Goal: Information Seeking & Learning: Learn about a topic

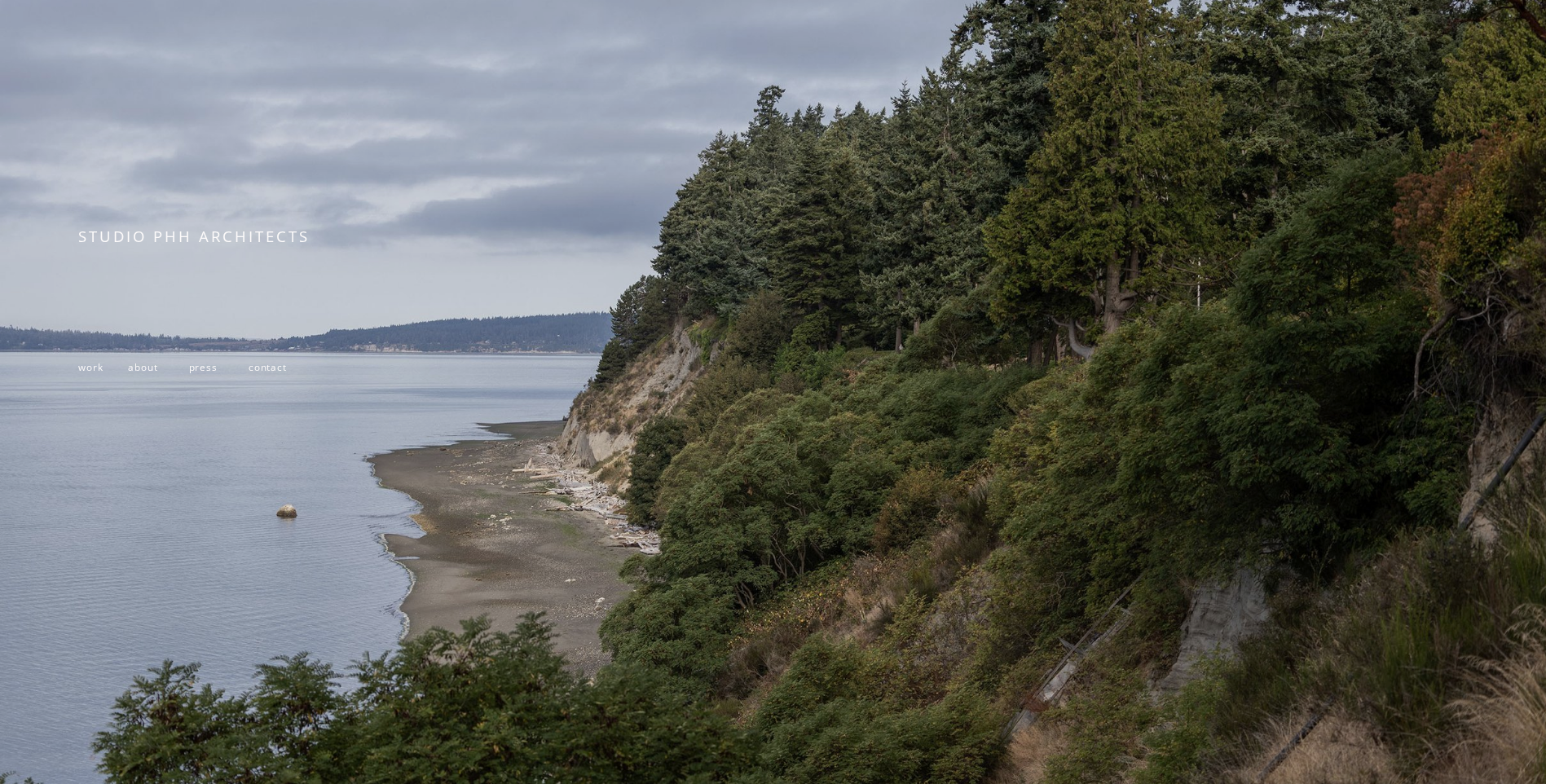
scroll to position [299, 0]
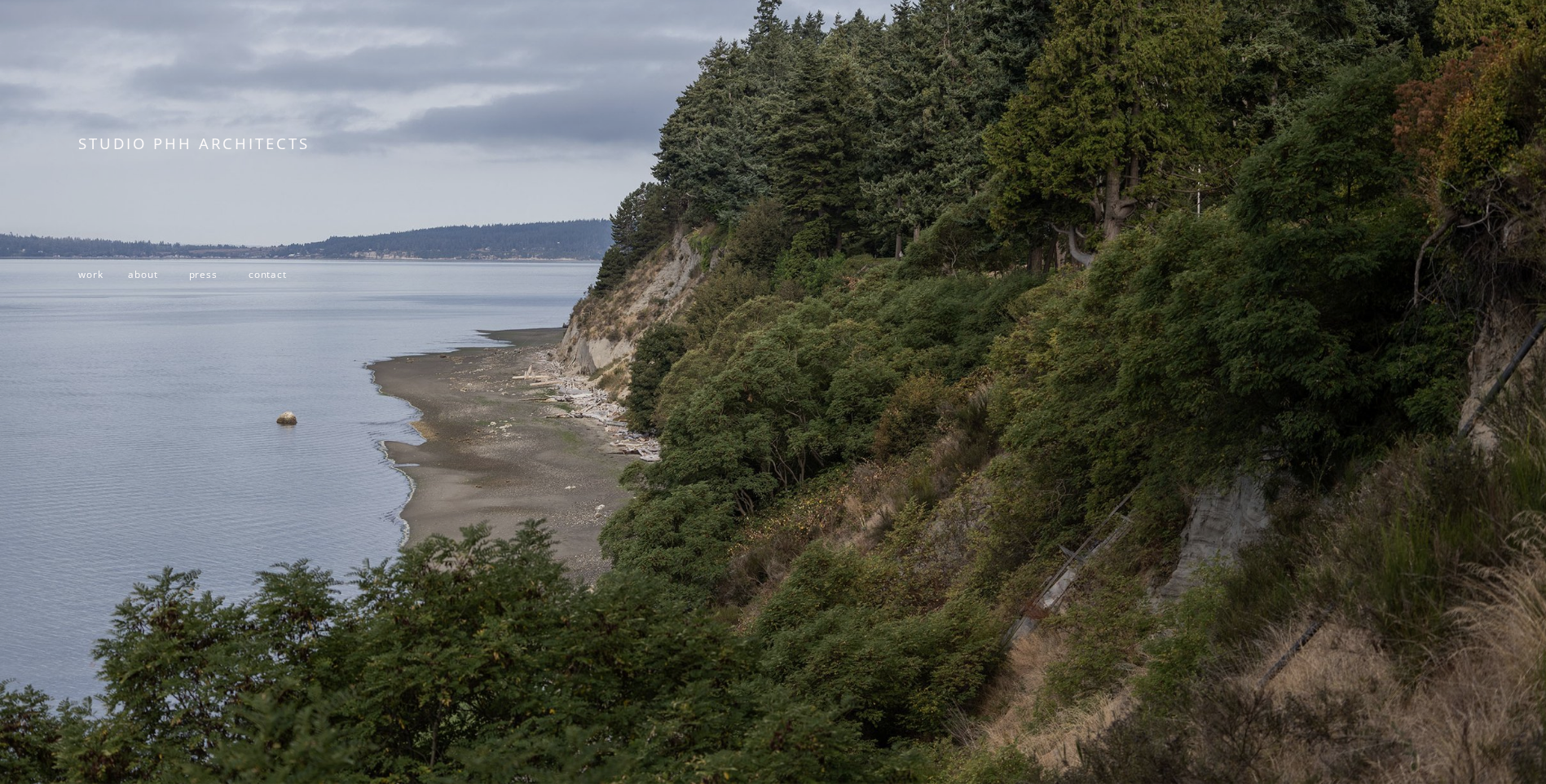
click at [267, 274] on span "contact" at bounding box center [267, 274] width 38 height 13
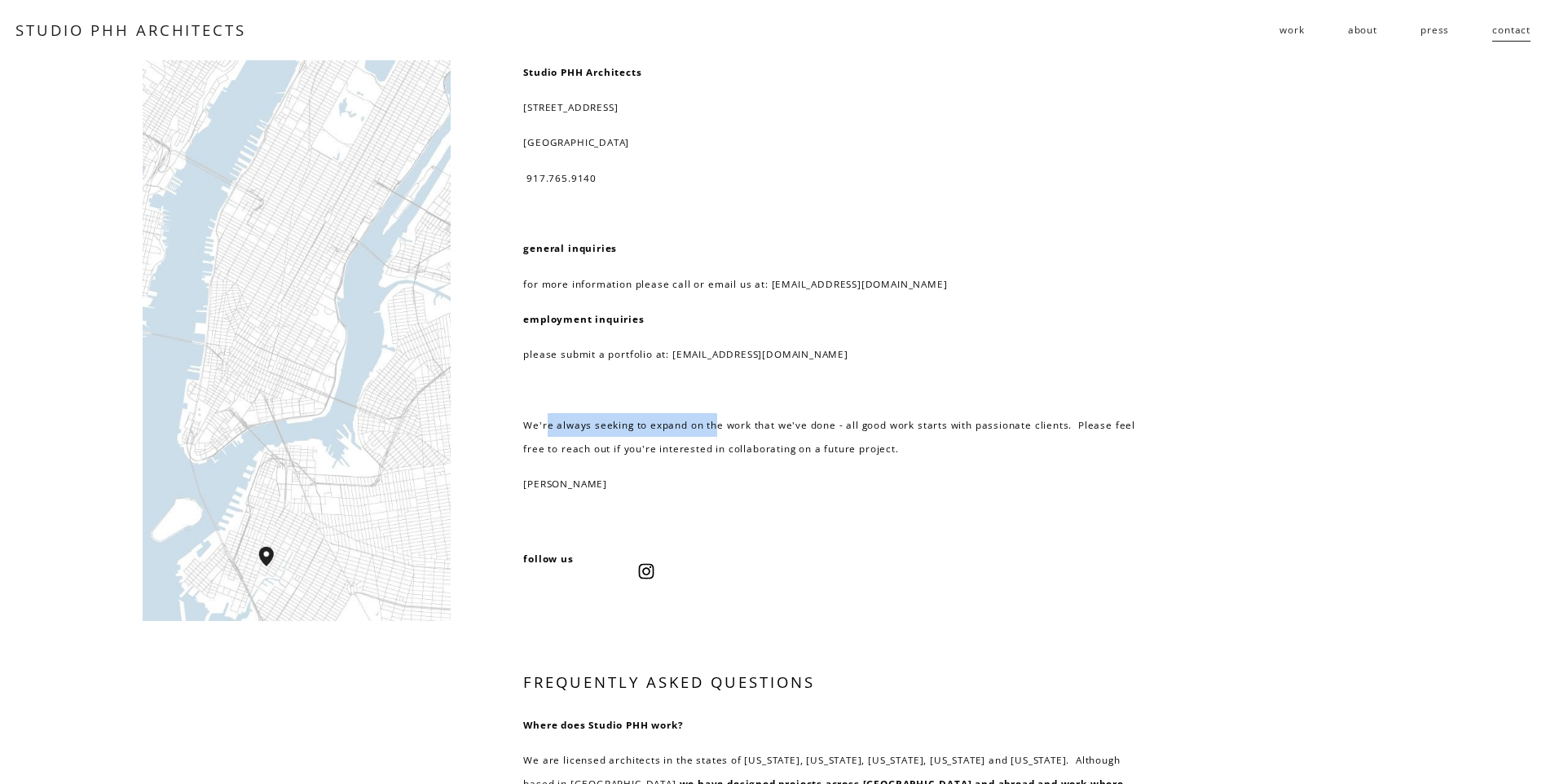
drag, startPoint x: 546, startPoint y: 421, endPoint x: 713, endPoint y: 421, distance: 167.0
click at [713, 421] on p "We're always seeking to expand on the work that we've done - all good work star…" at bounding box center [836, 437] width 626 height 48
click at [1361, 31] on link "about" at bounding box center [1362, 30] width 29 height 26
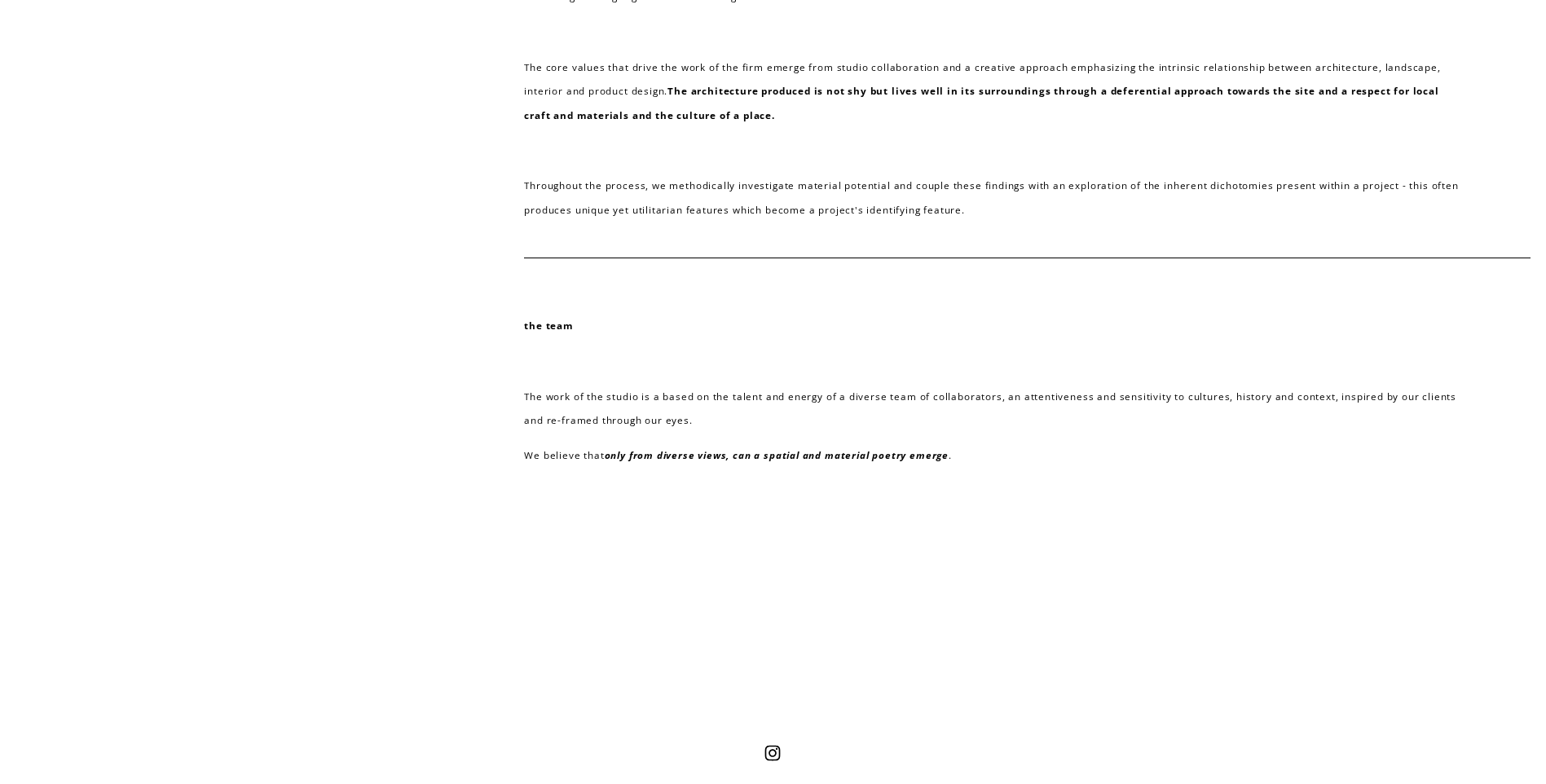
scroll to position [651, 0]
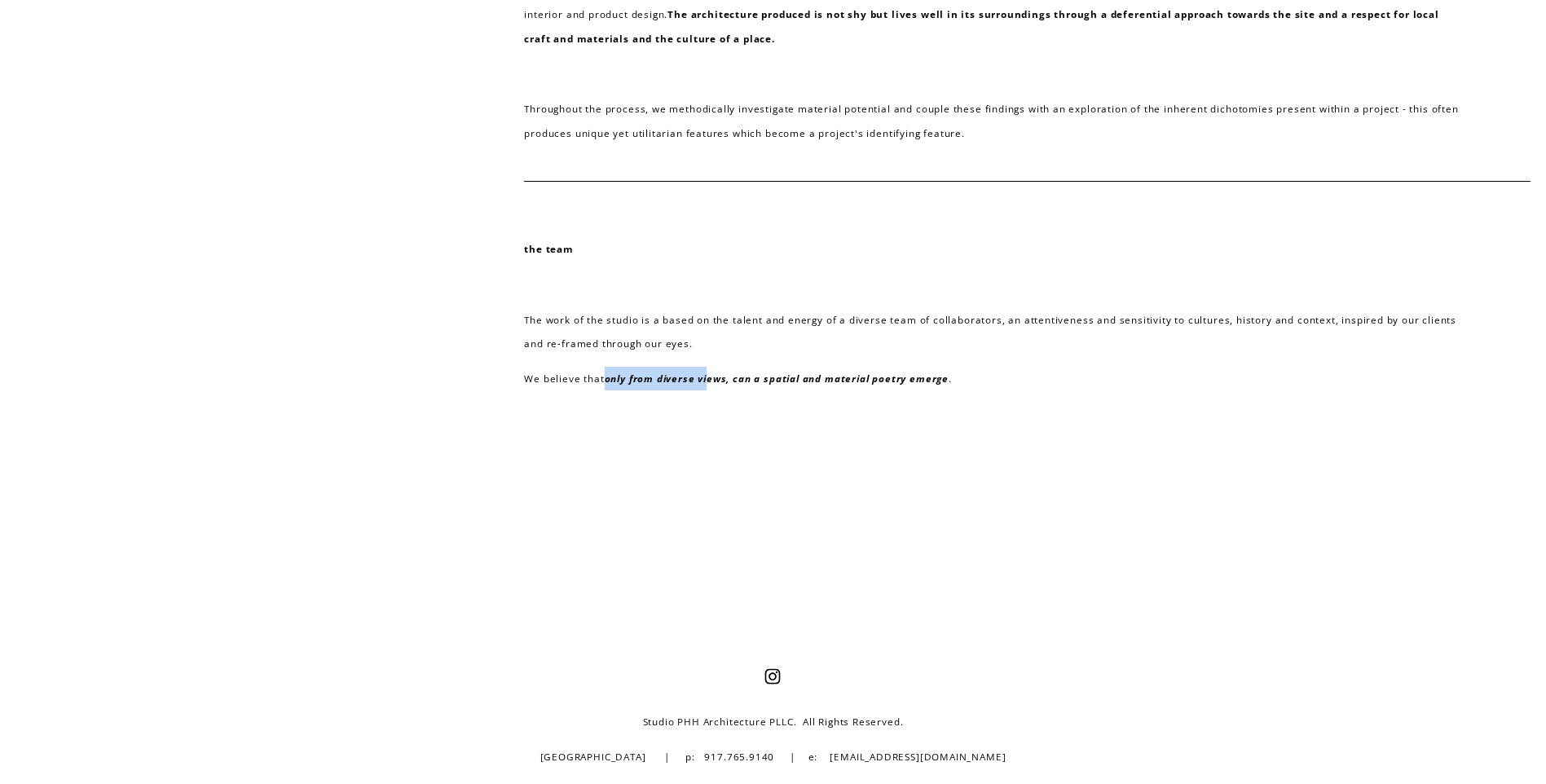
drag, startPoint x: 602, startPoint y: 371, endPoint x: 710, endPoint y: 369, distance: 108.0
click at [710, 369] on p "We believe that only from diverse views, can a spatial and material poetry emer…" at bounding box center [995, 378] width 943 height 24
drag, startPoint x: 725, startPoint y: 369, endPoint x: 779, endPoint y: 371, distance: 54.0
click at [779, 371] on p "We believe that only from diverse views, can a spatial and material poetry emer…" at bounding box center [995, 378] width 943 height 24
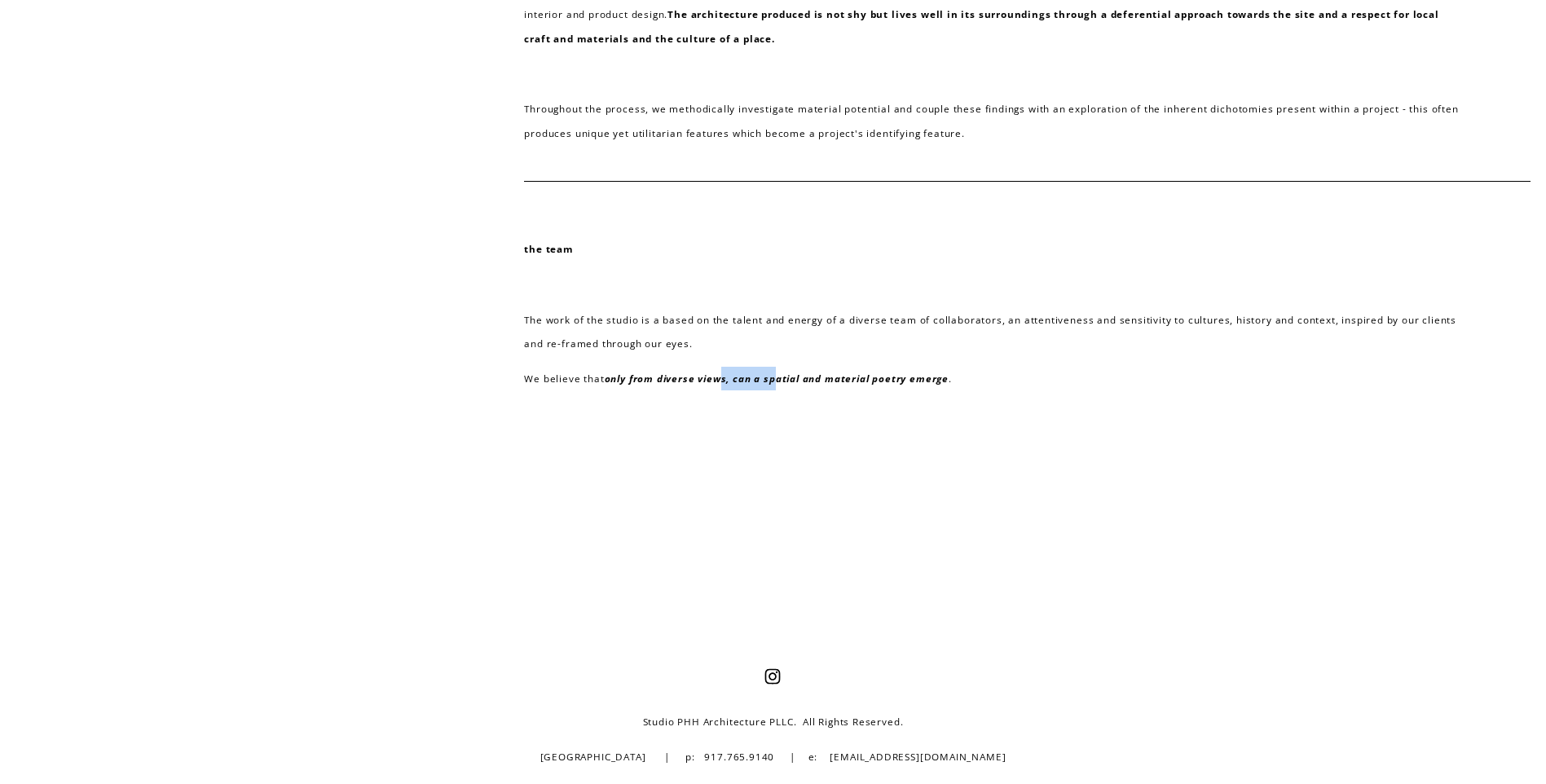
click at [779, 372] on em "only from diverse views, can a spatial and material poetry emerge" at bounding box center [776, 378] width 344 height 13
drag, startPoint x: 751, startPoint y: 374, endPoint x: 852, endPoint y: 371, distance: 101.0
click at [852, 372] on em "only from diverse views, can a spatial and material poetry emerge" at bounding box center [776, 378] width 344 height 13
drag, startPoint x: 874, startPoint y: 370, endPoint x: 817, endPoint y: 373, distance: 57.1
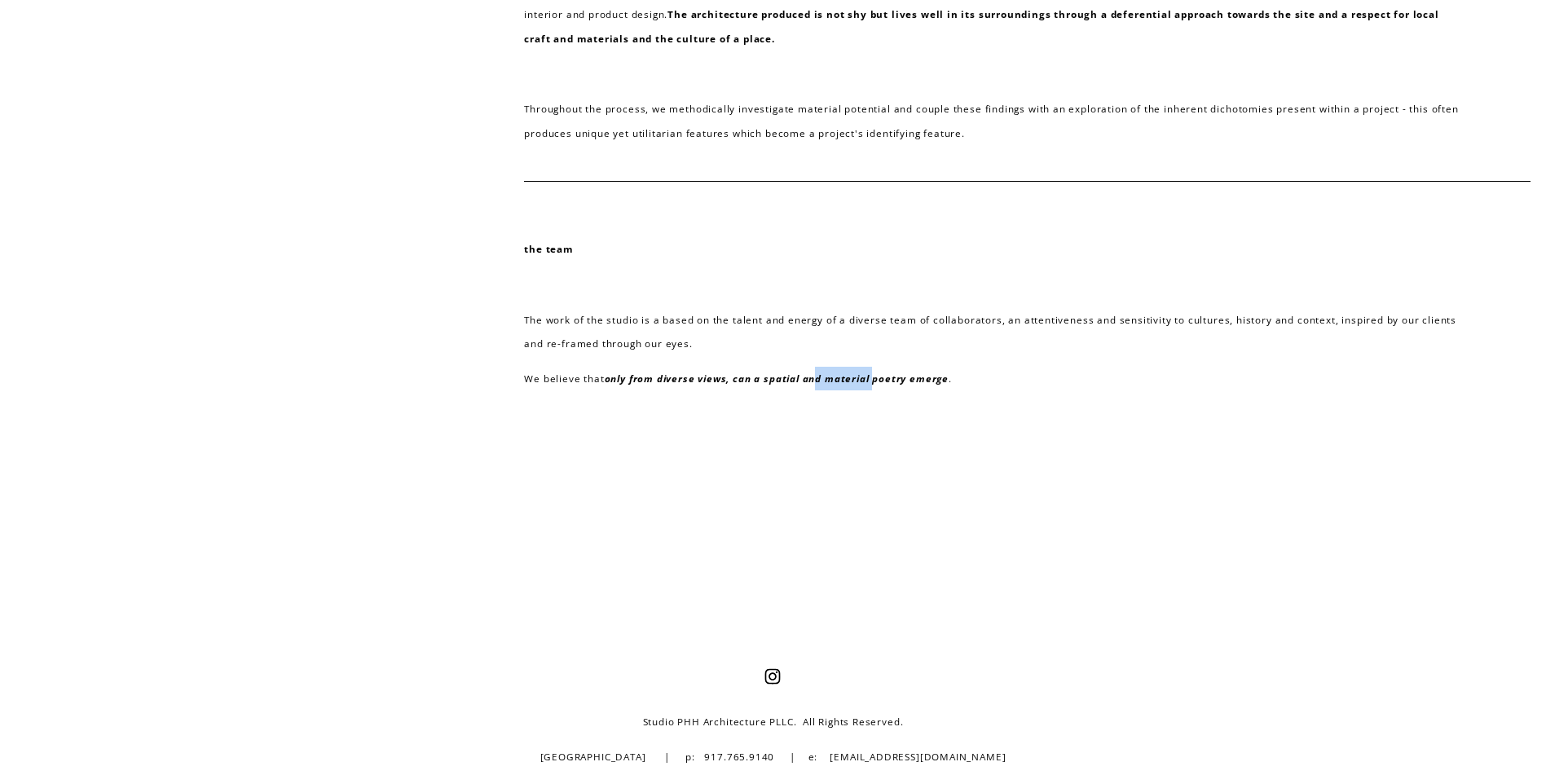
click at [817, 373] on em "only from diverse views, can a spatial and material poetry emerge" at bounding box center [776, 378] width 344 height 13
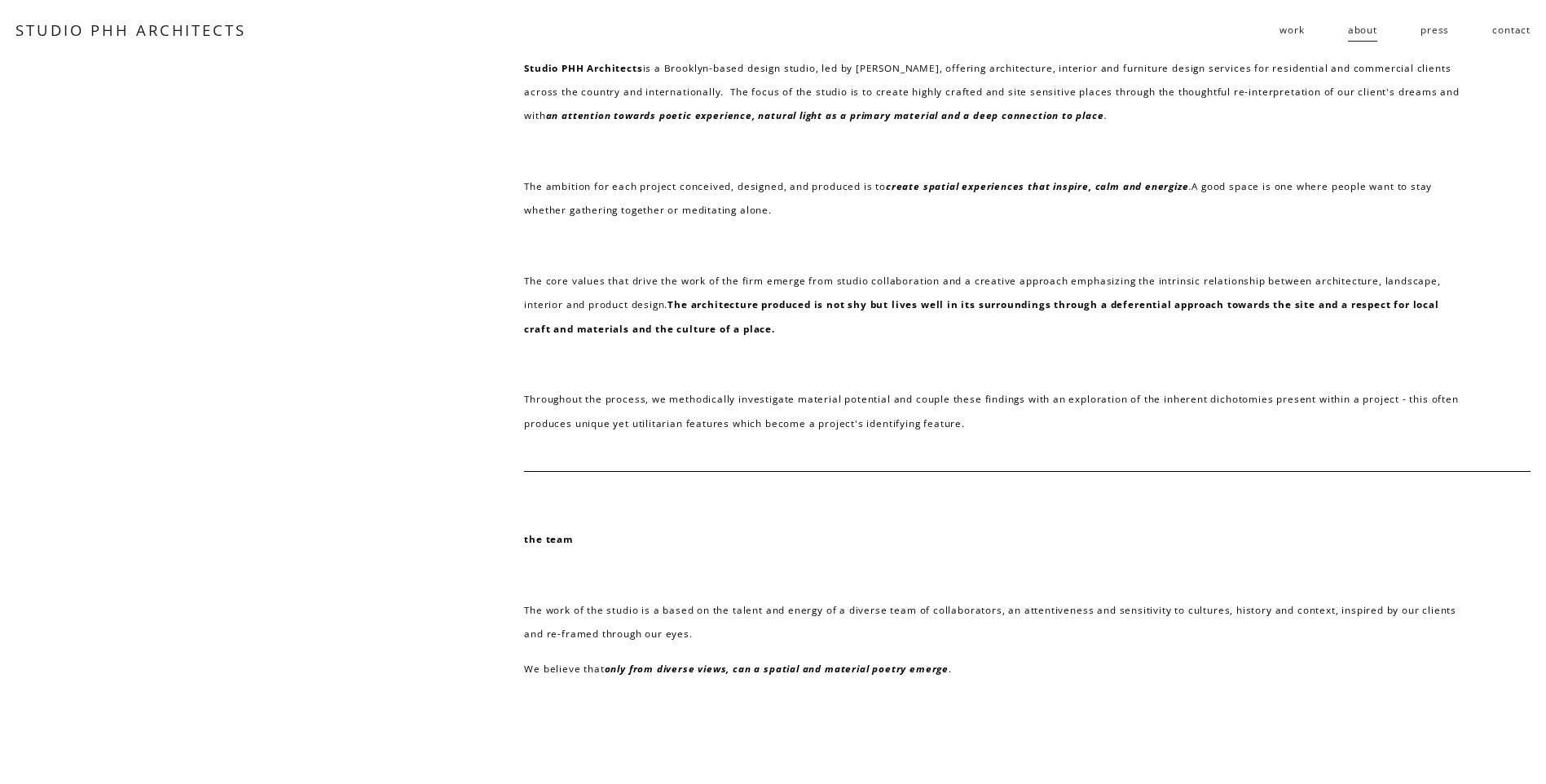
scroll to position [325, 0]
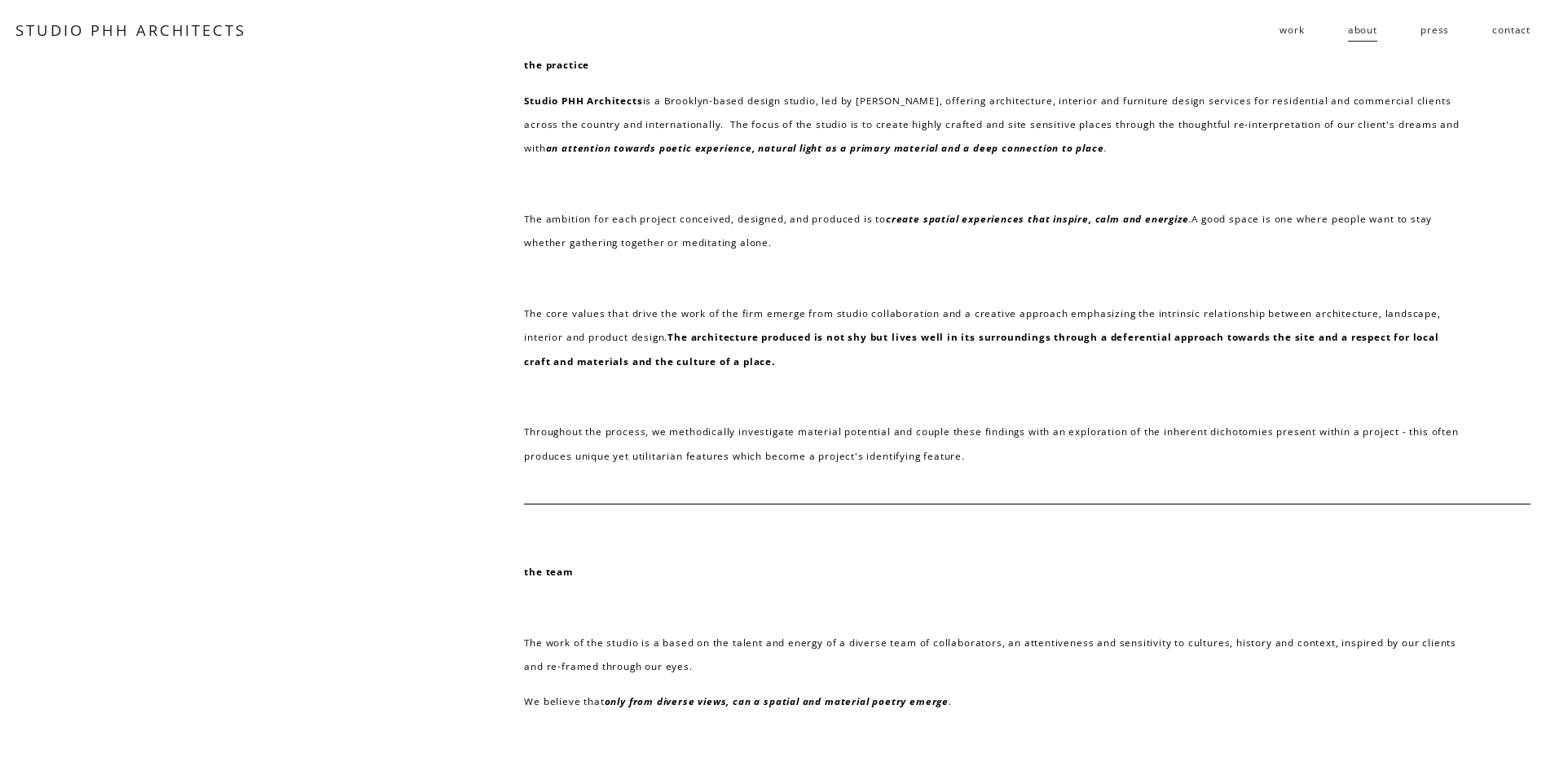
click at [1284, 30] on span "work" at bounding box center [1292, 30] width 25 height 24
click at [0, 0] on span "follies" at bounding box center [0, 0] width 0 height 0
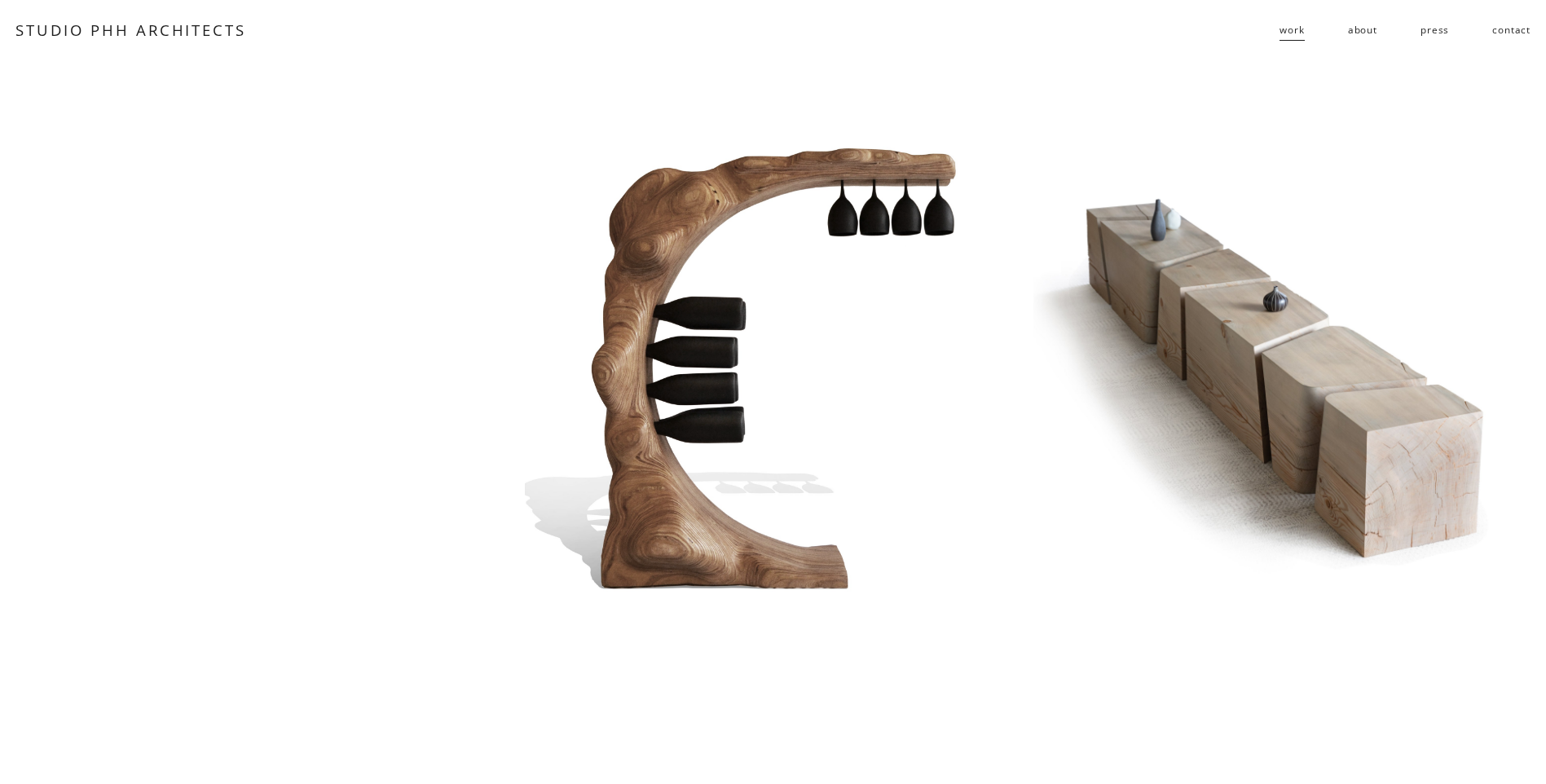
click at [1365, 30] on link "about" at bounding box center [1362, 30] width 29 height 26
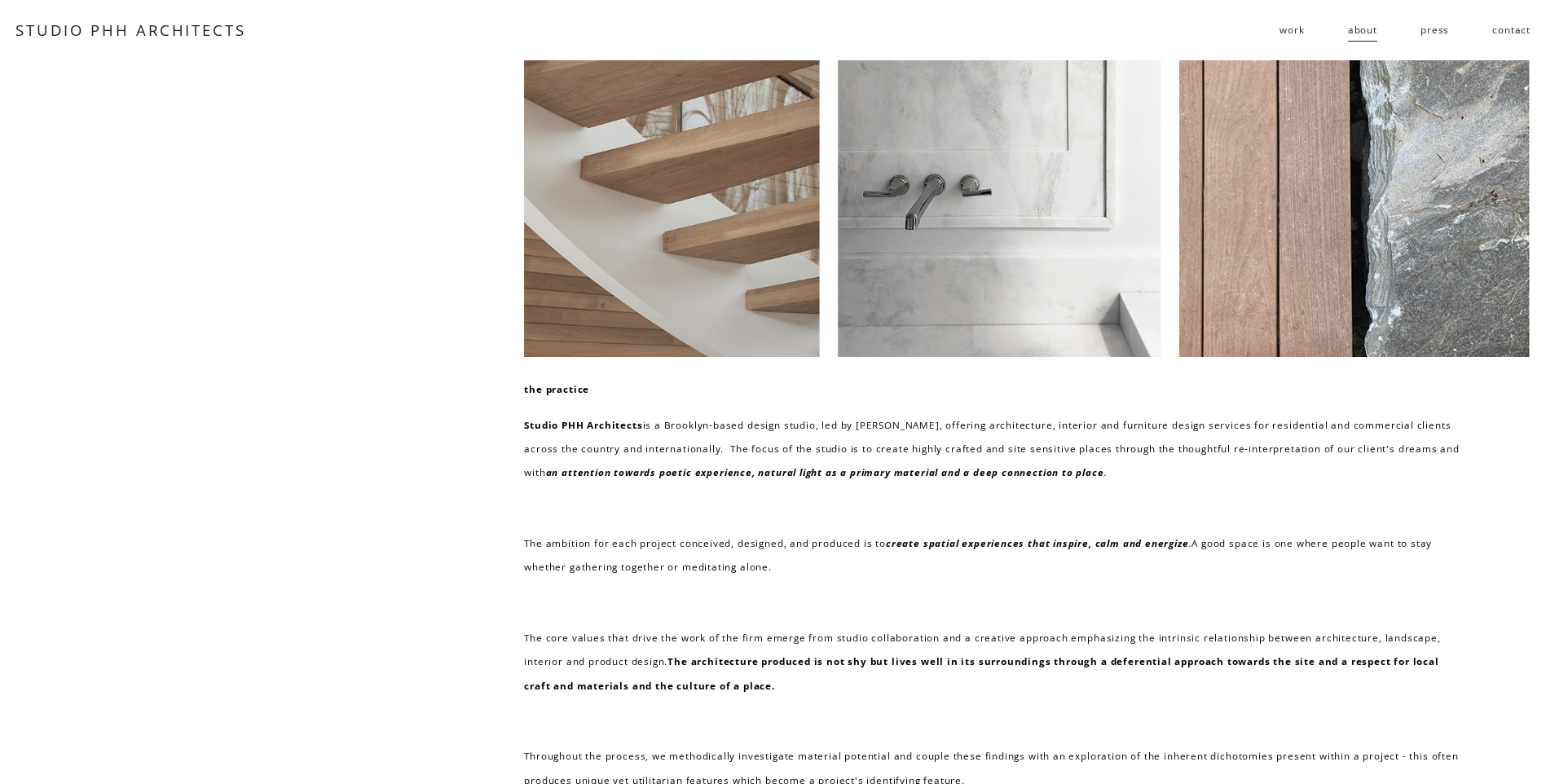
click at [1437, 34] on link "press" at bounding box center [1435, 30] width 28 height 26
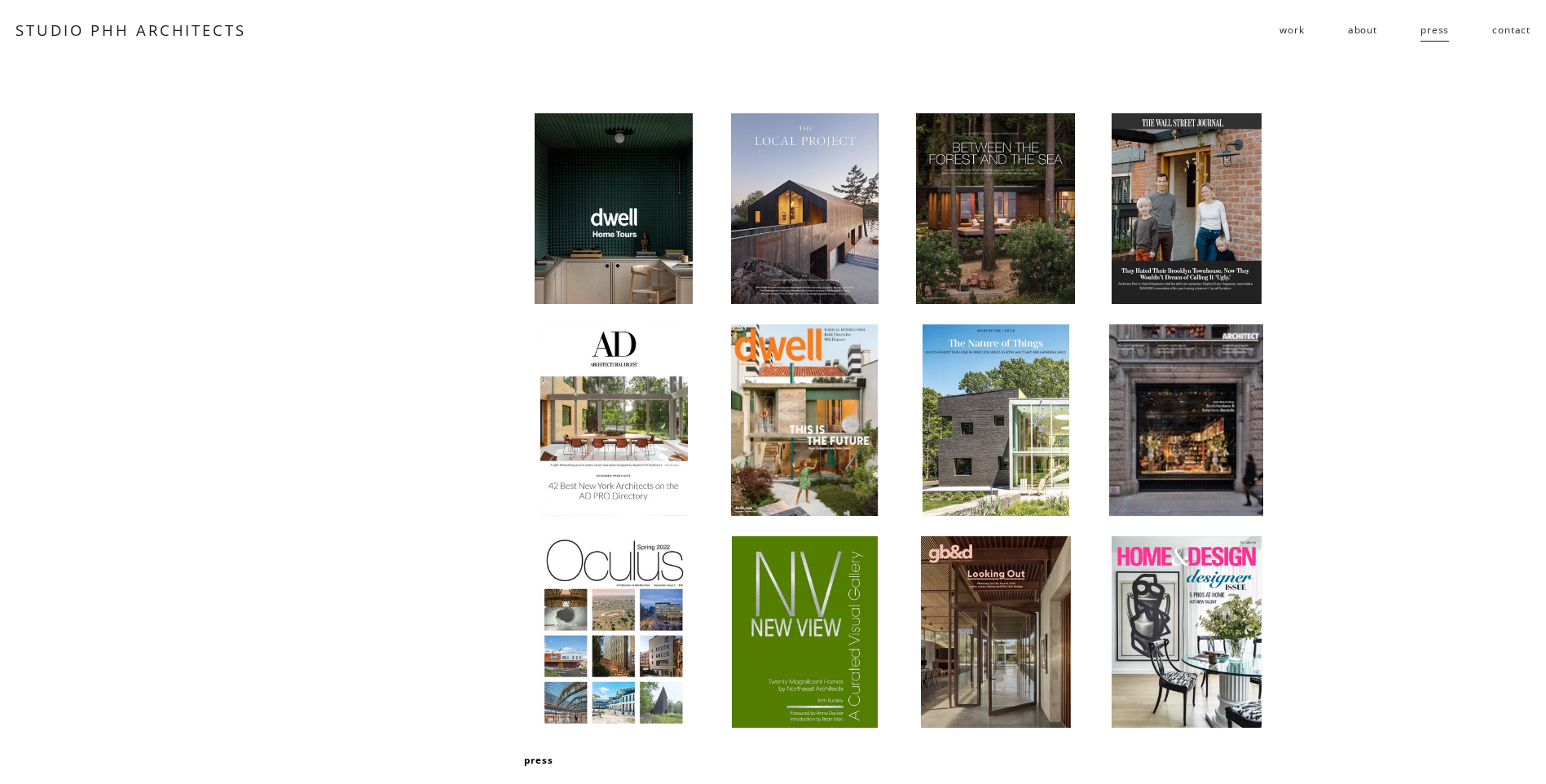
click at [1367, 29] on link "about" at bounding box center [1362, 30] width 29 height 26
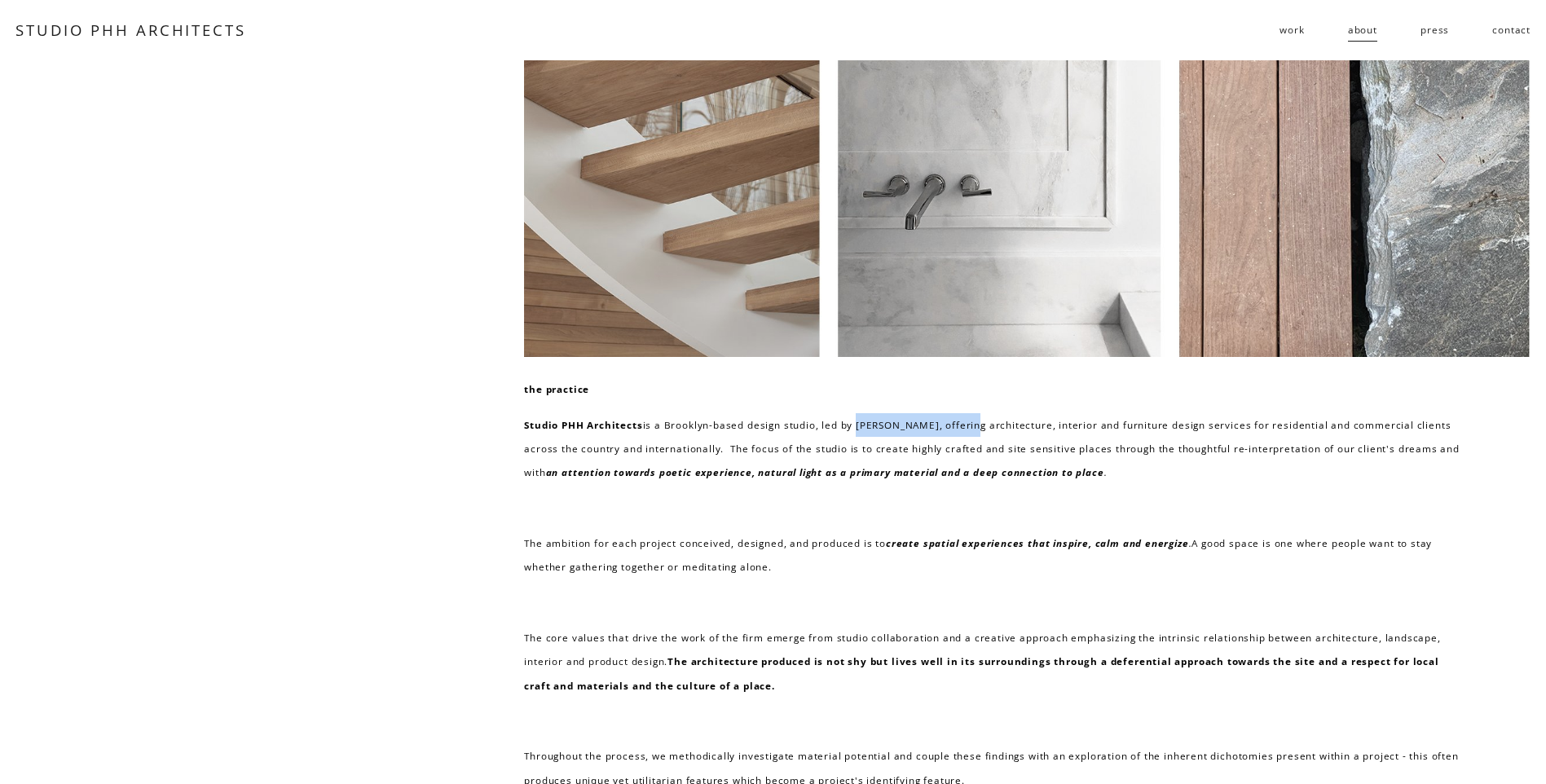
drag, startPoint x: 855, startPoint y: 426, endPoint x: 974, endPoint y: 421, distance: 119.1
click at [974, 421] on p "Studio PHH Architects is a Brooklyn-based design studio, led by Pierre-Henri Ho…" at bounding box center [995, 449] width 943 height 72
copy p "Pierre-Henri Hoppenot"
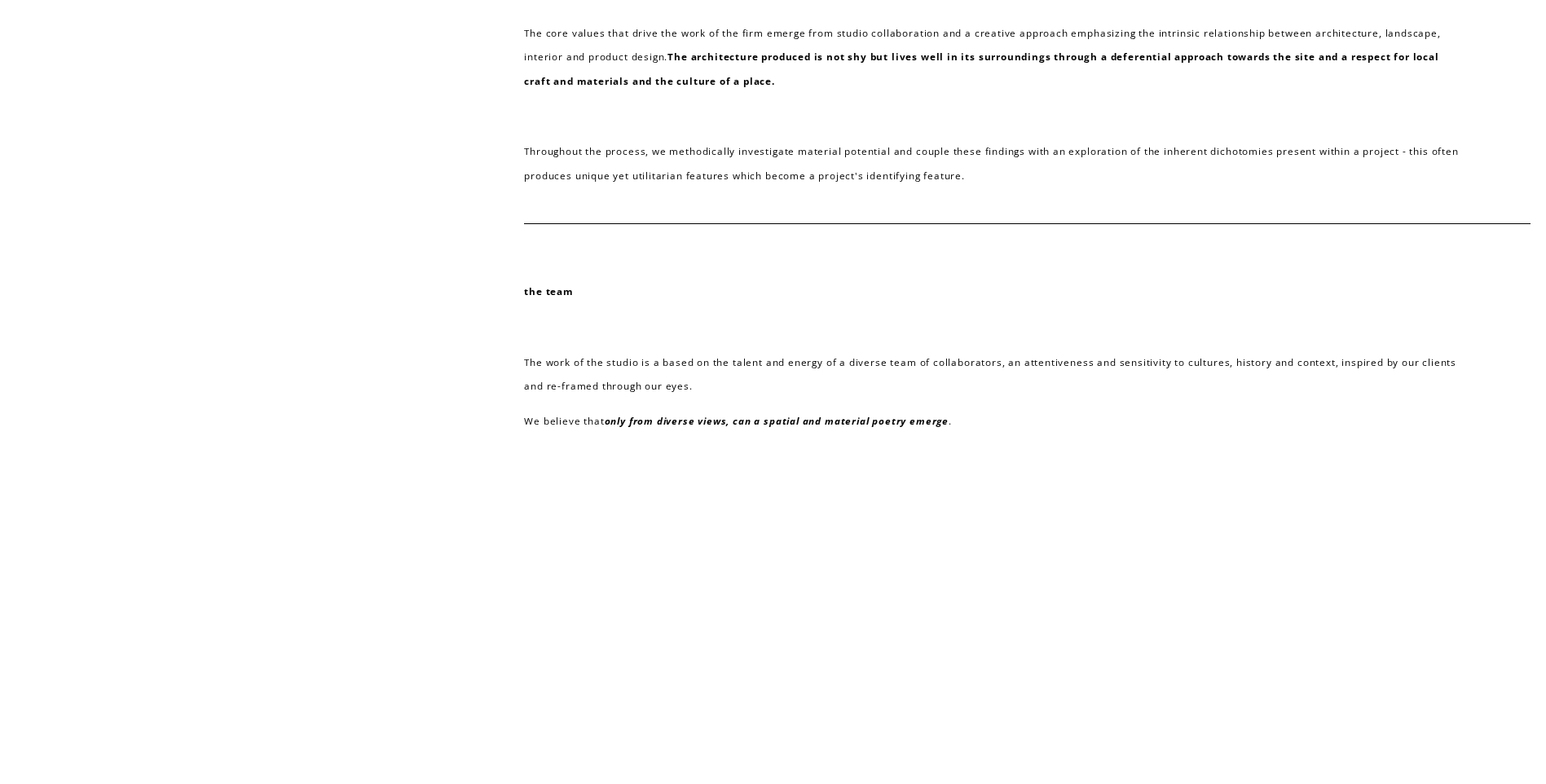
scroll to position [651, 0]
